Goal: Information Seeking & Learning: Learn about a topic

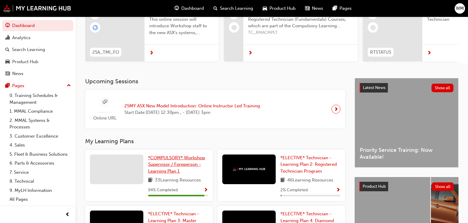
scroll to position [89, 0]
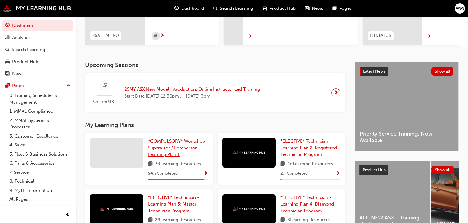
click at [172, 155] on span "*COMPULSORY* Workshop Supervisor / Foreperson - Learning Plan 1" at bounding box center [176, 148] width 57 height 19
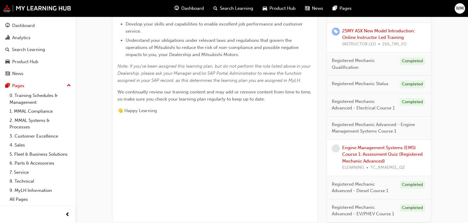
scroll to position [246, 0]
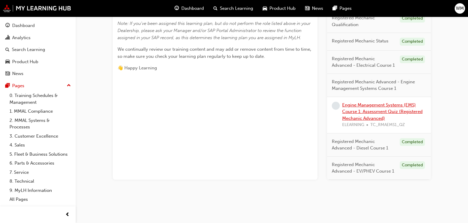
click at [361, 117] on link "Engine Management Systems (EMS) Course 1: Assessment Quiz (Registered Mechanic …" at bounding box center [382, 111] width 80 height 19
